Goal: Entertainment & Leisure: Consume media (video, audio)

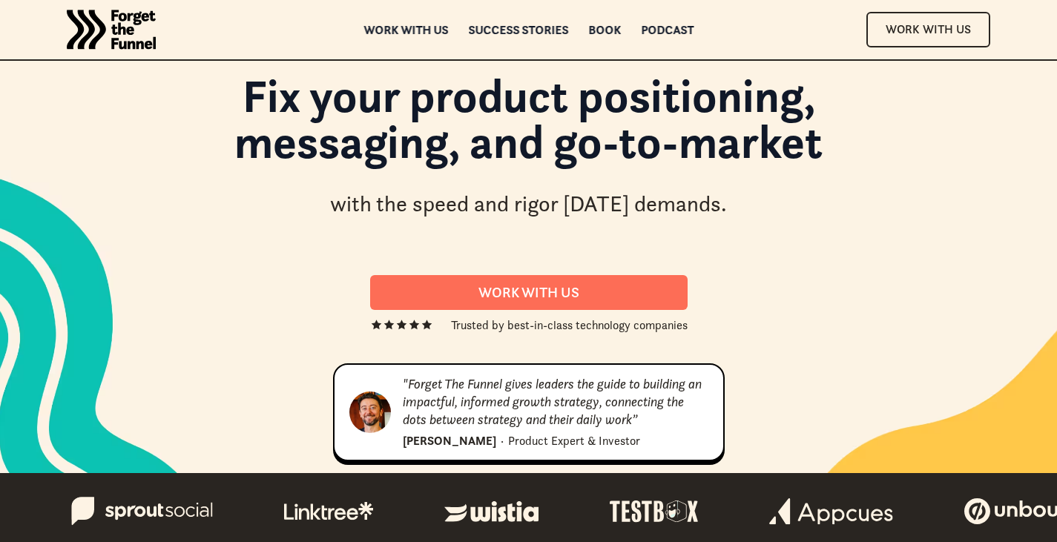
click at [669, 37] on div "ABOUT ABOUT Work with us Work with us Success Stories Success Stories Book Book…" at bounding box center [528, 29] width 1057 height 59
click at [663, 29] on div "Podcast" at bounding box center [667, 32] width 53 height 10
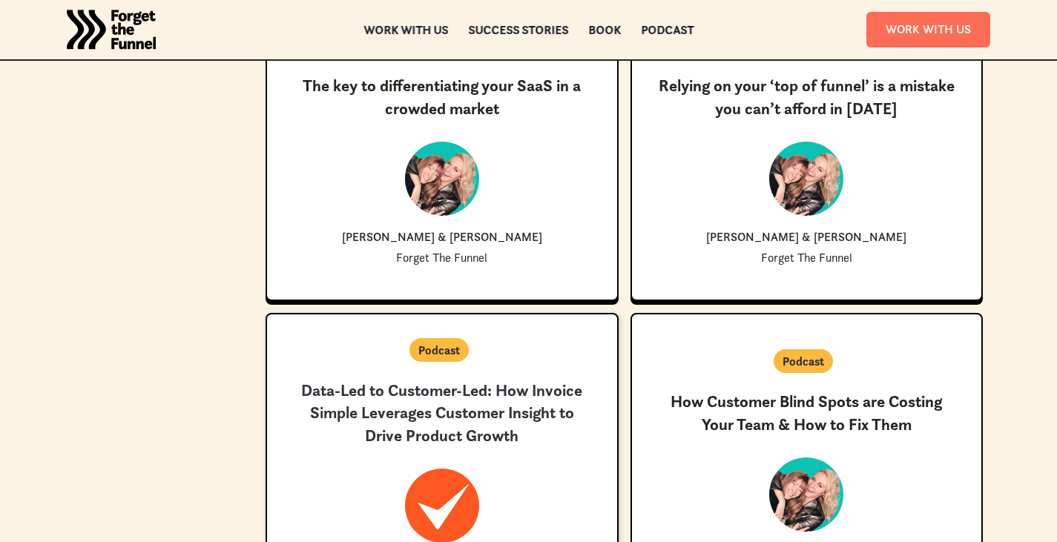
scroll to position [3004, 0]
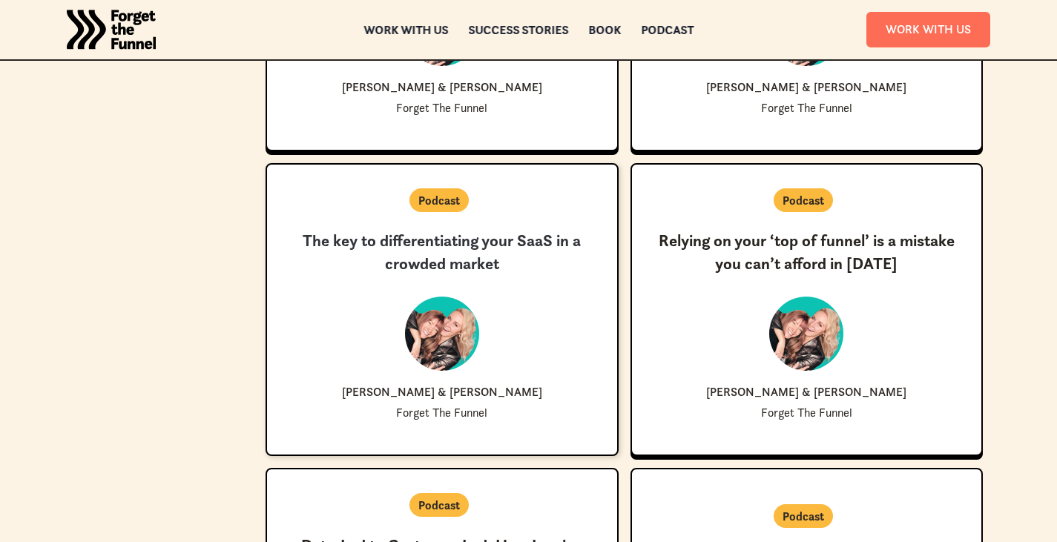
click at [386, 270] on h3 "The key to differentiating your SaaS in a crowded market" at bounding box center [442, 253] width 303 height 46
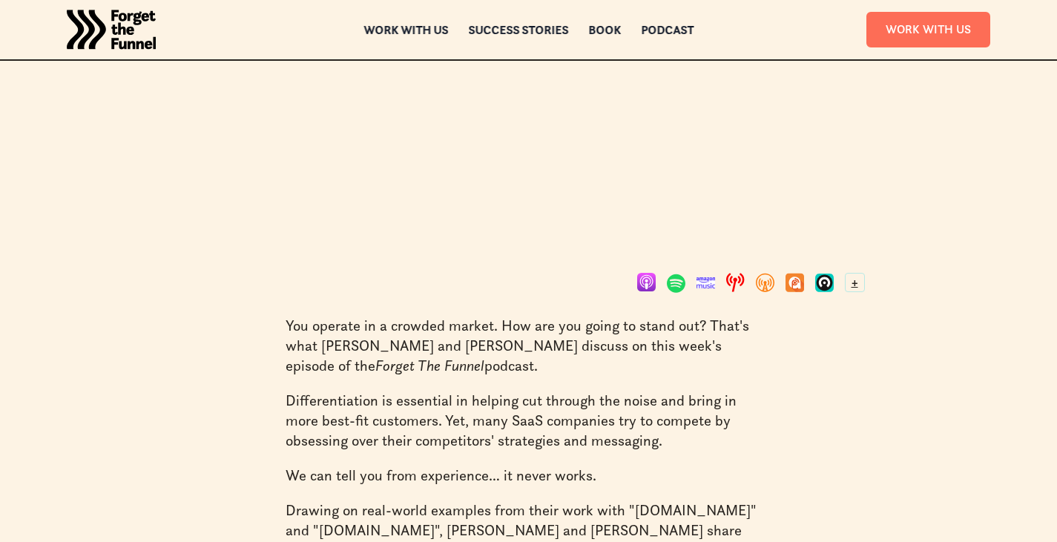
scroll to position [692, 0]
